Goal: Check status: Check status

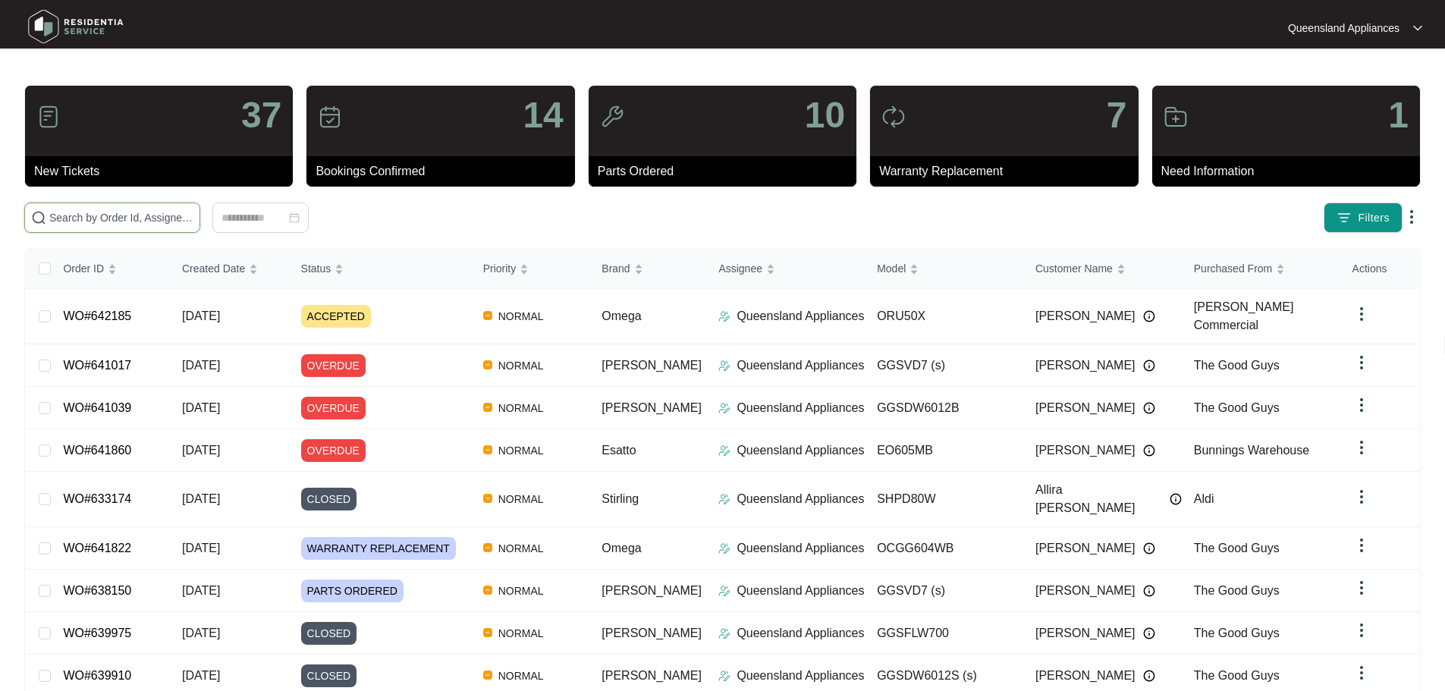
click at [186, 224] on input "text" at bounding box center [121, 217] width 144 height 17
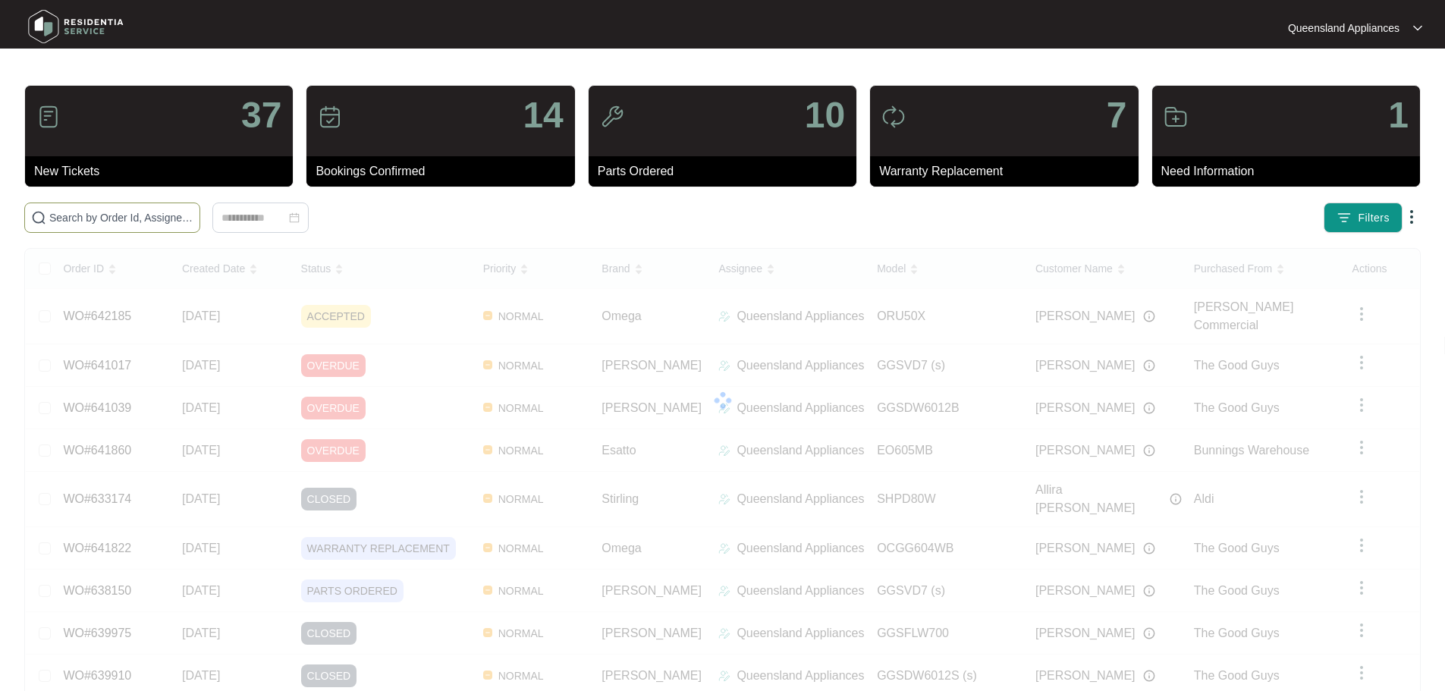
paste input "641595"
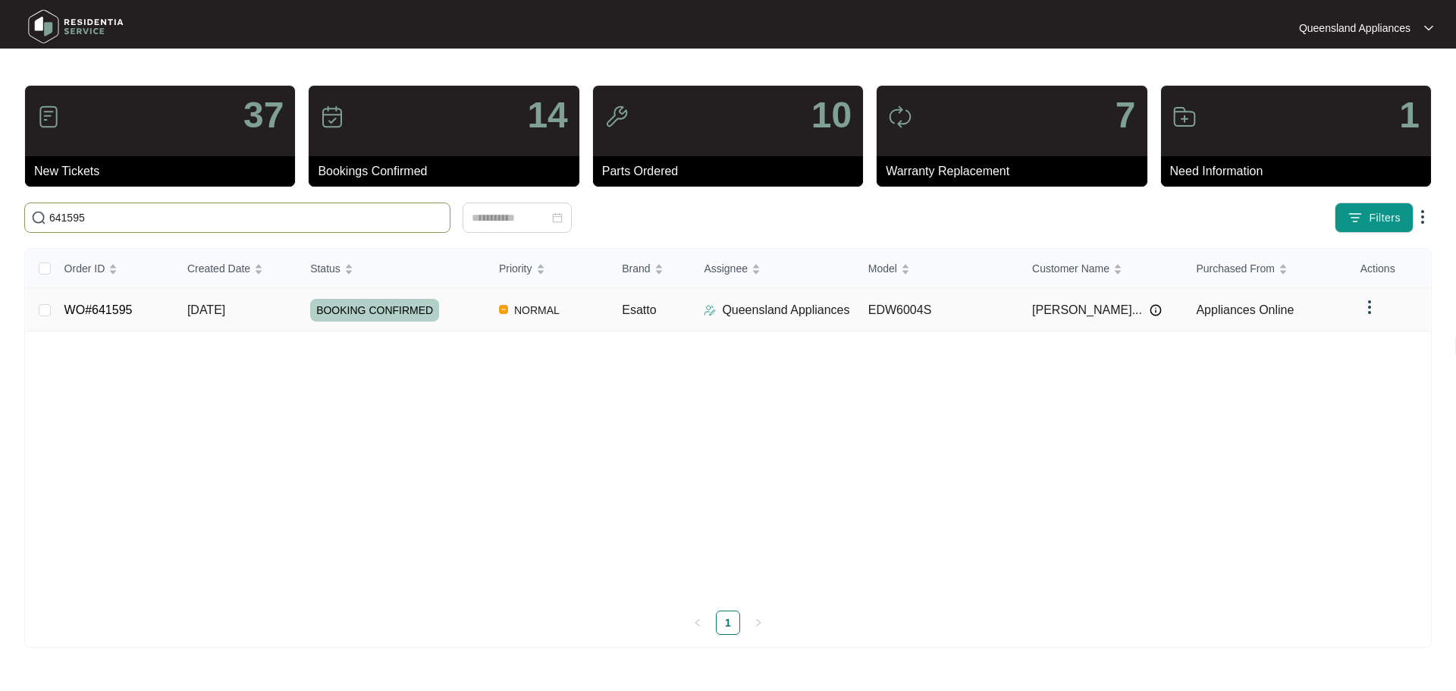
type input "641595"
click at [467, 319] on div "BOOKING CONFIRMED" at bounding box center [398, 310] width 177 height 23
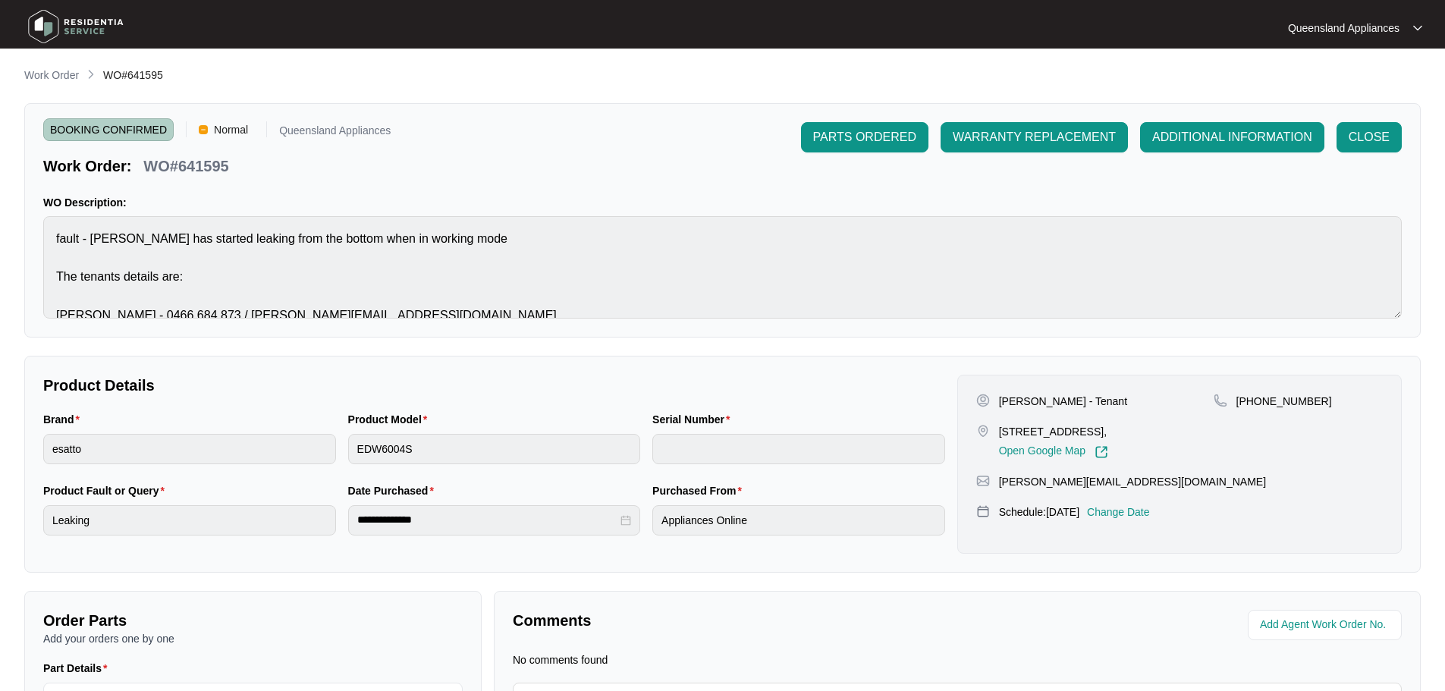
scroll to position [173, 0]
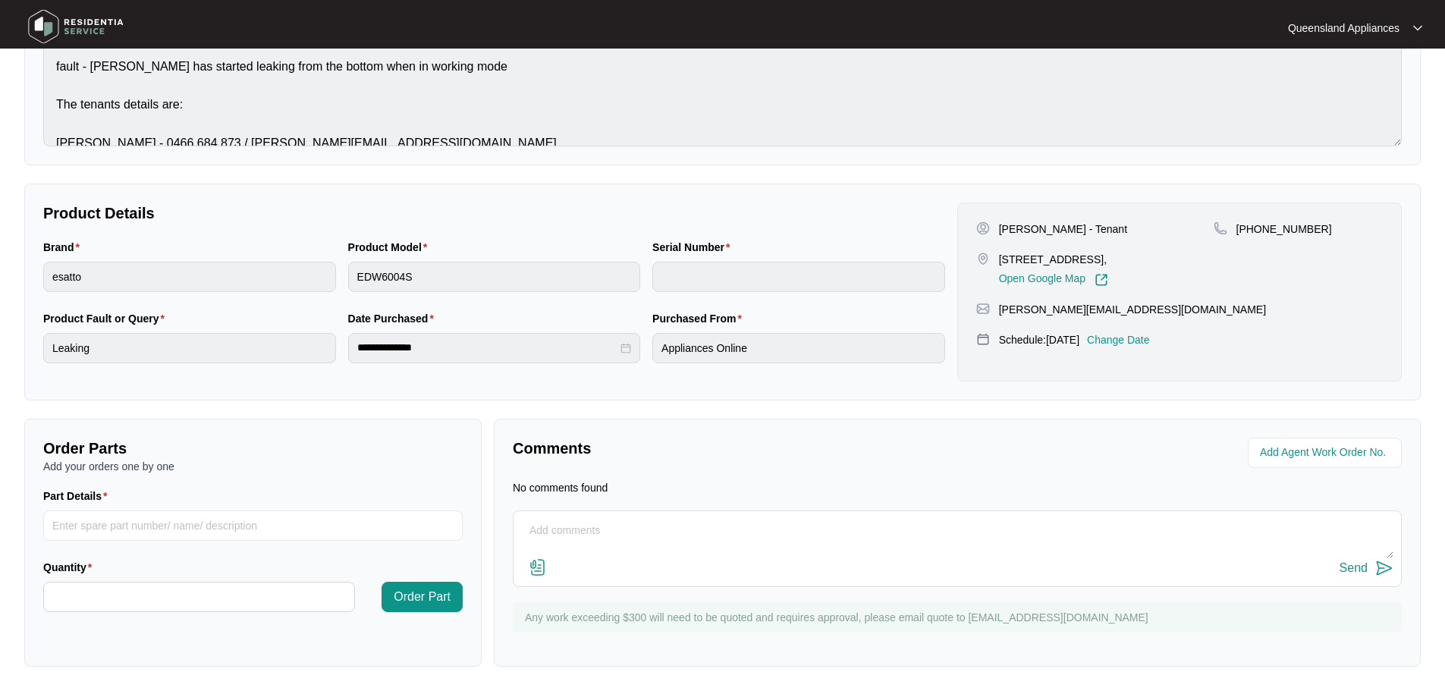
click at [562, 526] on textarea at bounding box center [957, 538] width 872 height 39
paste textarea "Called to Dishwasher leaking from the bottom. Tech attended and the tenant onsi…"
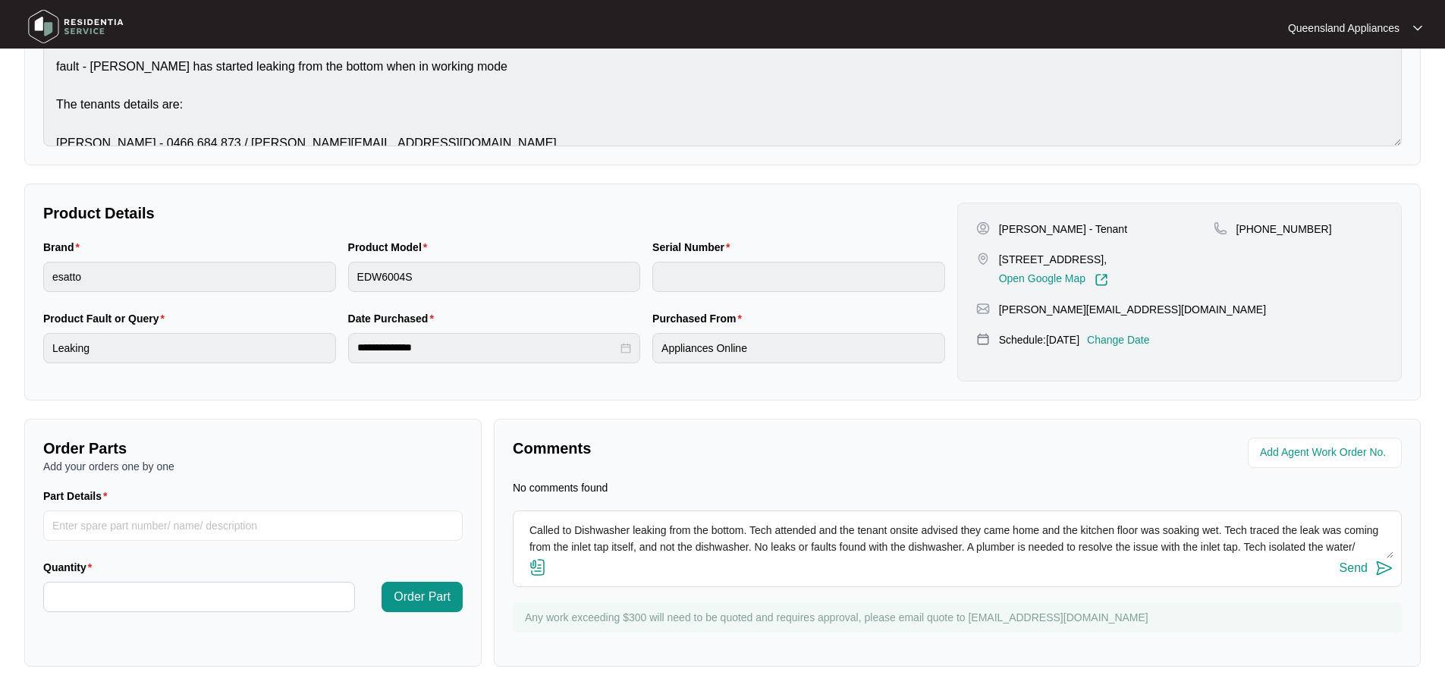
scroll to position [78, 0]
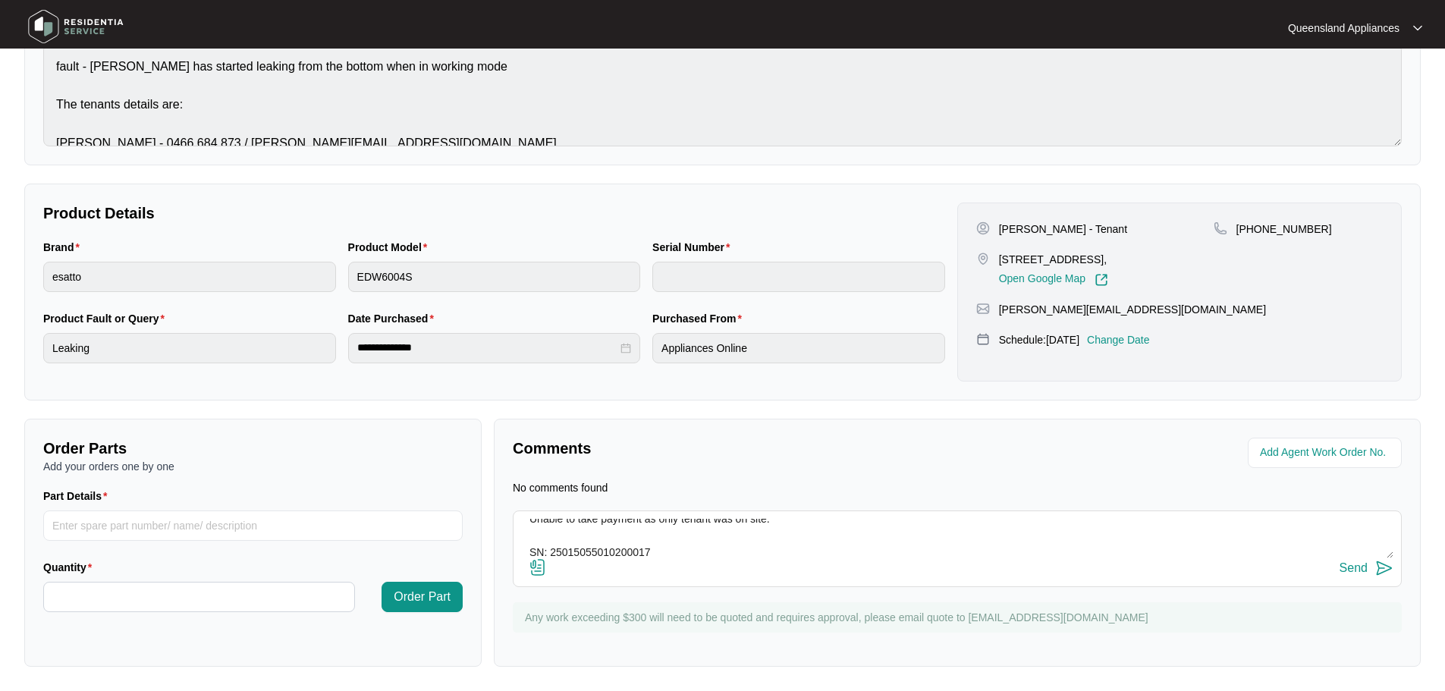
type textarea "Called to Dishwasher leaking from the bottom. Tech attended and the tenant onsi…"
click at [1376, 566] on img at bounding box center [1384, 568] width 18 height 18
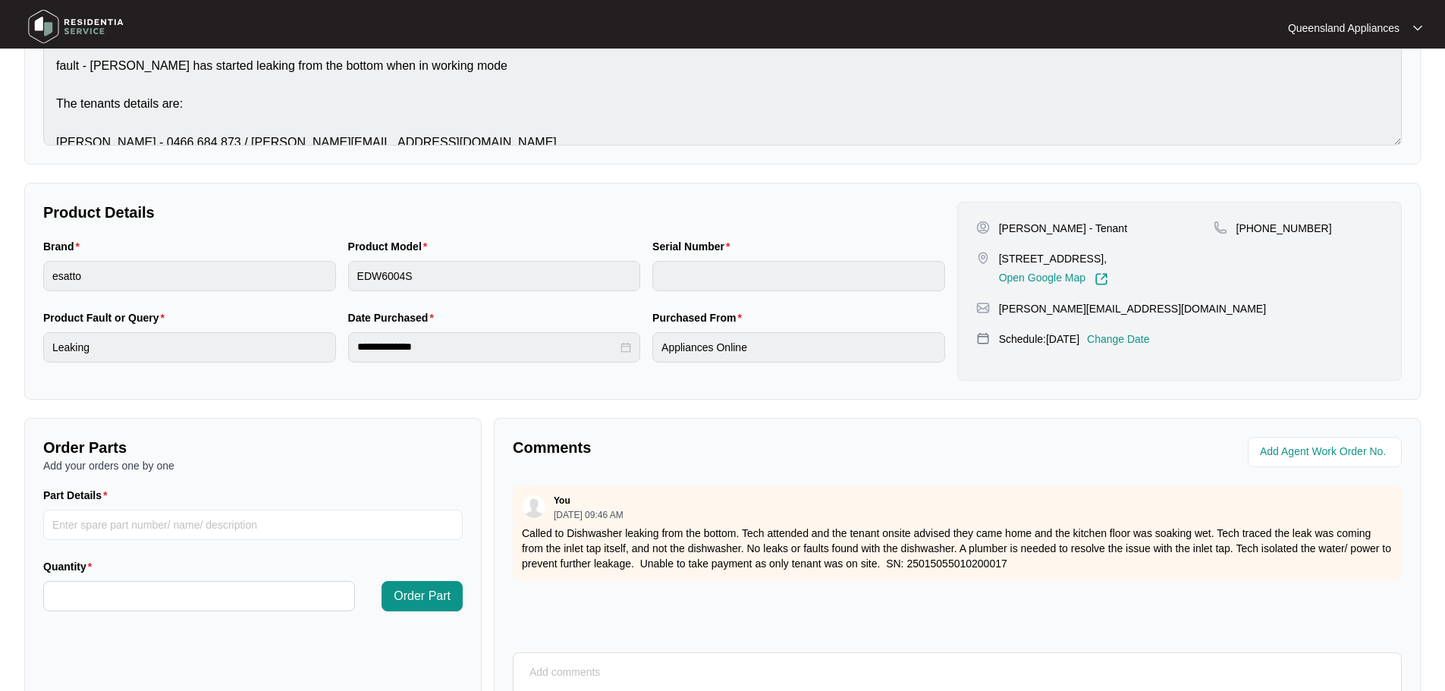
scroll to position [0, 0]
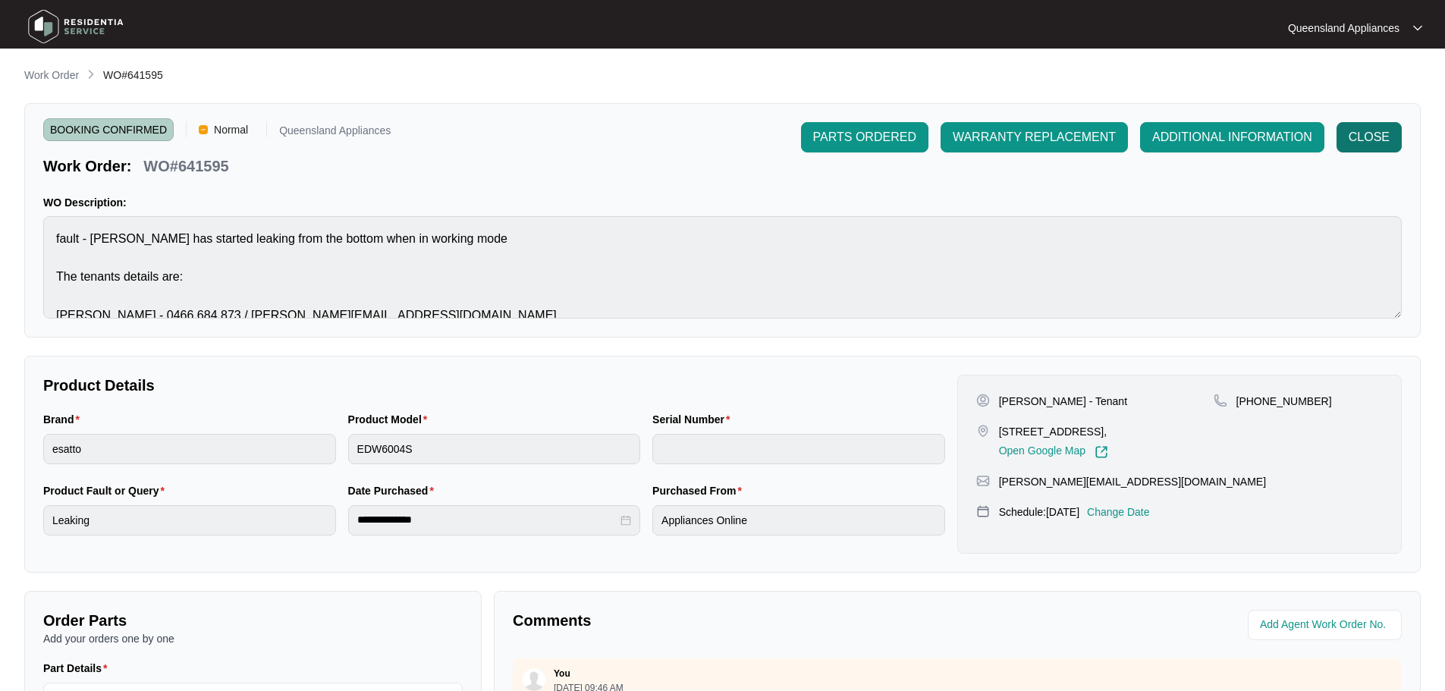
click at [1370, 140] on span "CLOSE" at bounding box center [1368, 137] width 41 height 18
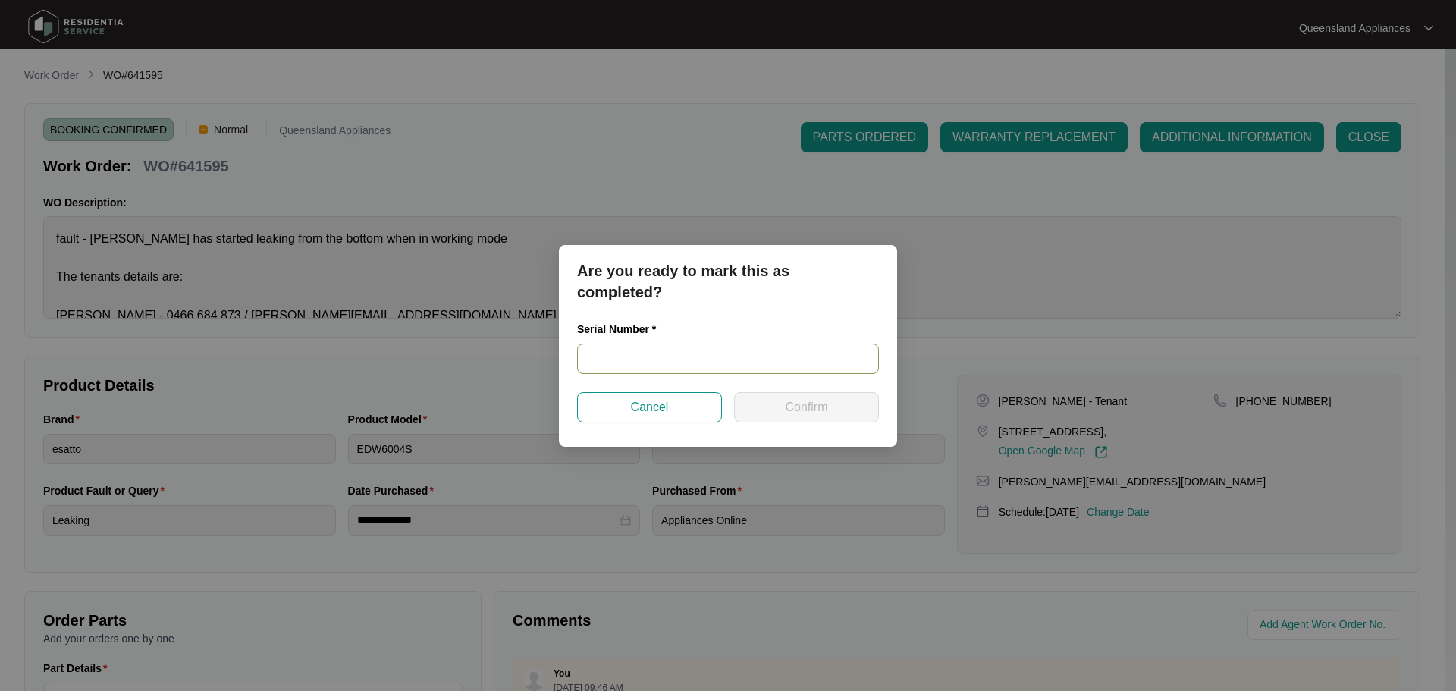
click at [604, 360] on input "text" at bounding box center [728, 359] width 302 height 30
paste input "25015055010200017"
type input "25015055010200017"
click at [833, 413] on button "Confirm" at bounding box center [806, 407] width 145 height 30
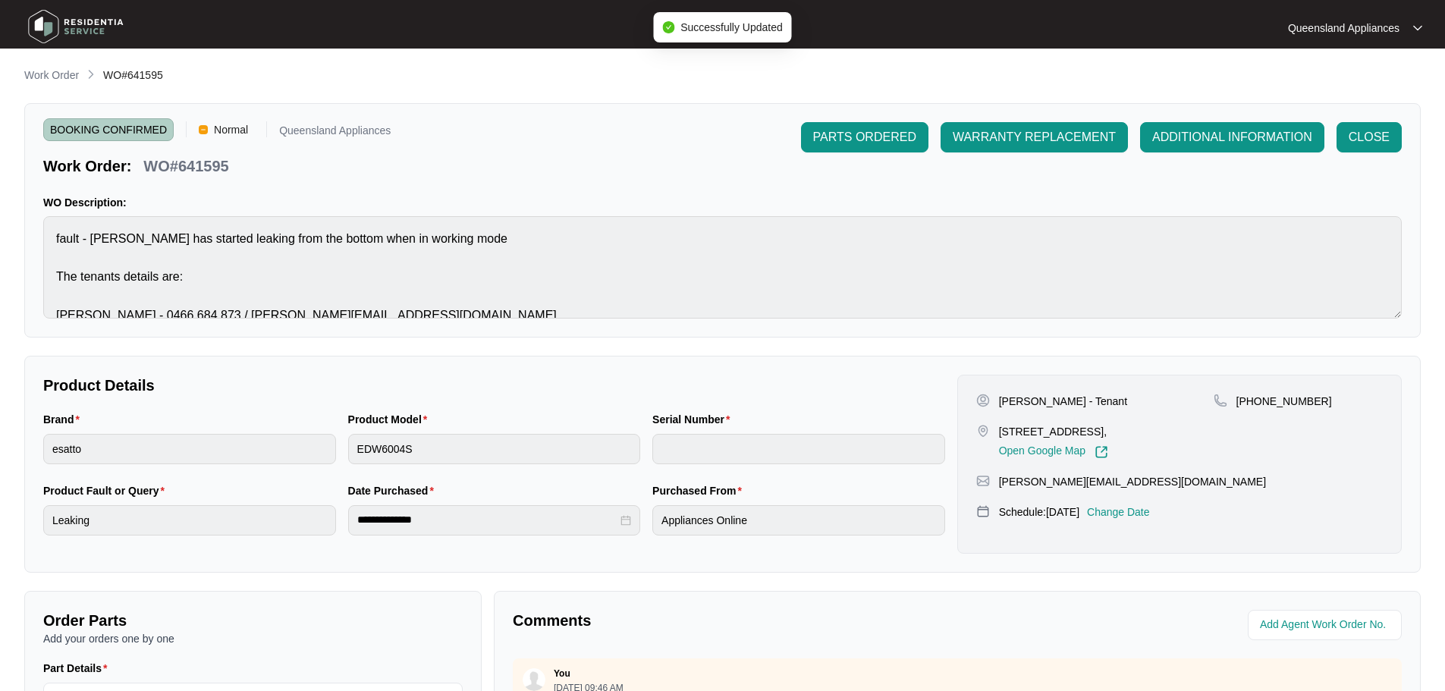
type input "25015055010200017"
